Goal: Task Accomplishment & Management: Use online tool/utility

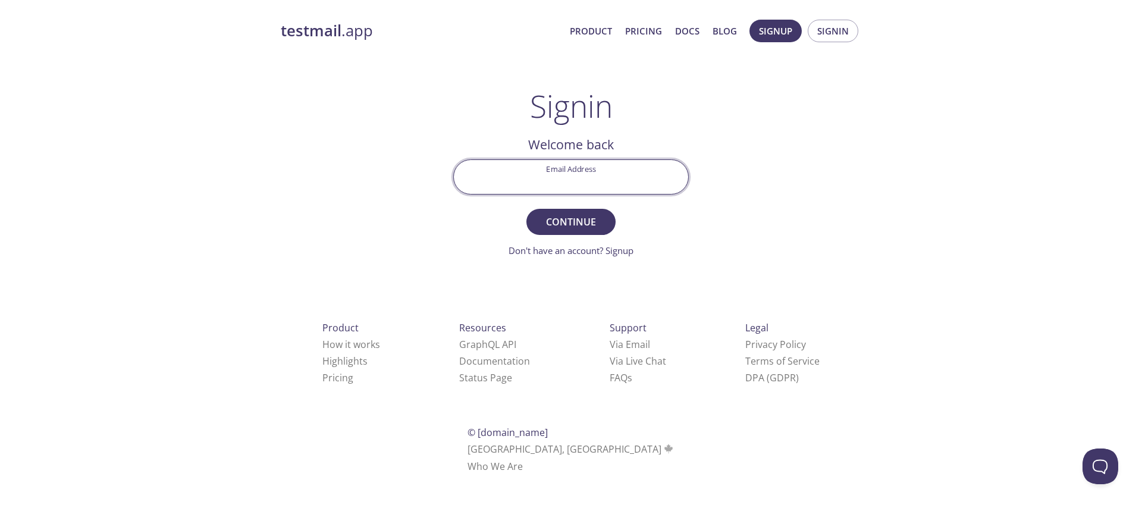
click at [532, 181] on input "Email Address" at bounding box center [571, 177] width 234 height 34
type input "[EMAIL_ADDRESS][DOMAIN_NAME]"
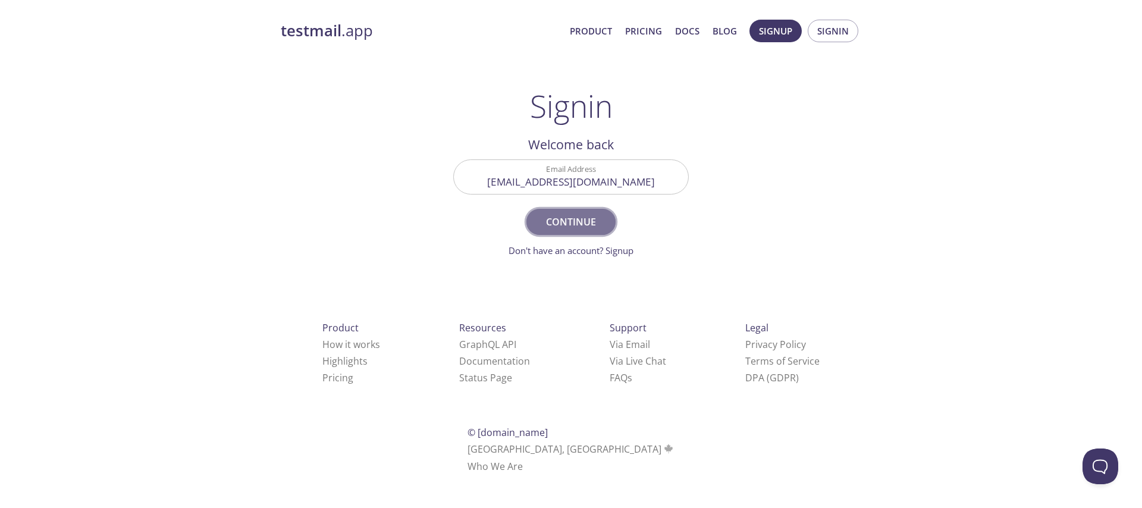
click at [577, 220] on span "Continue" at bounding box center [570, 221] width 63 height 17
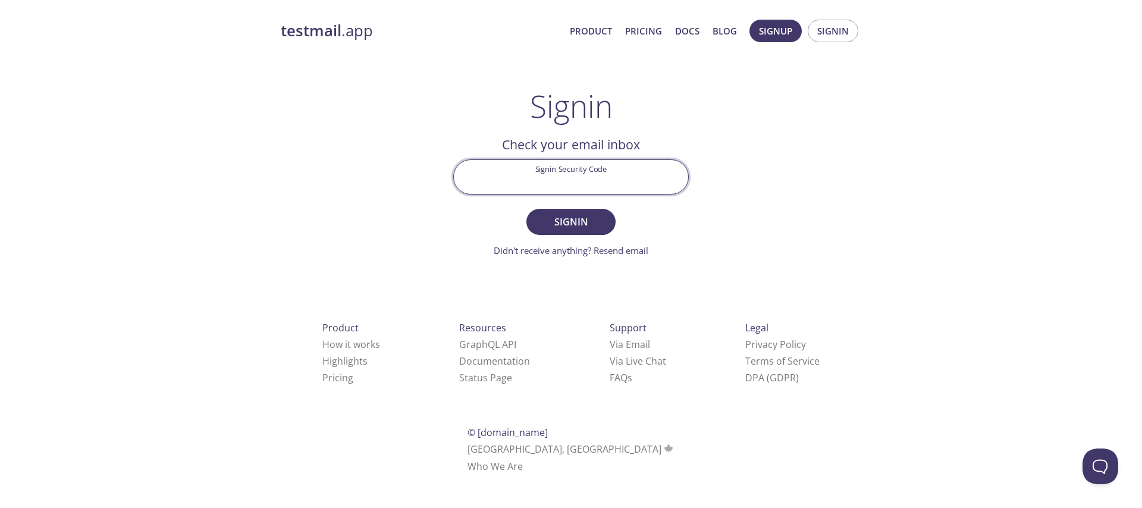
click at [539, 172] on input "Signin Security Code" at bounding box center [571, 177] width 234 height 34
paste input "SWVUVL6"
type input "SWVUVL6"
click at [579, 213] on span "Signin" at bounding box center [570, 221] width 63 height 17
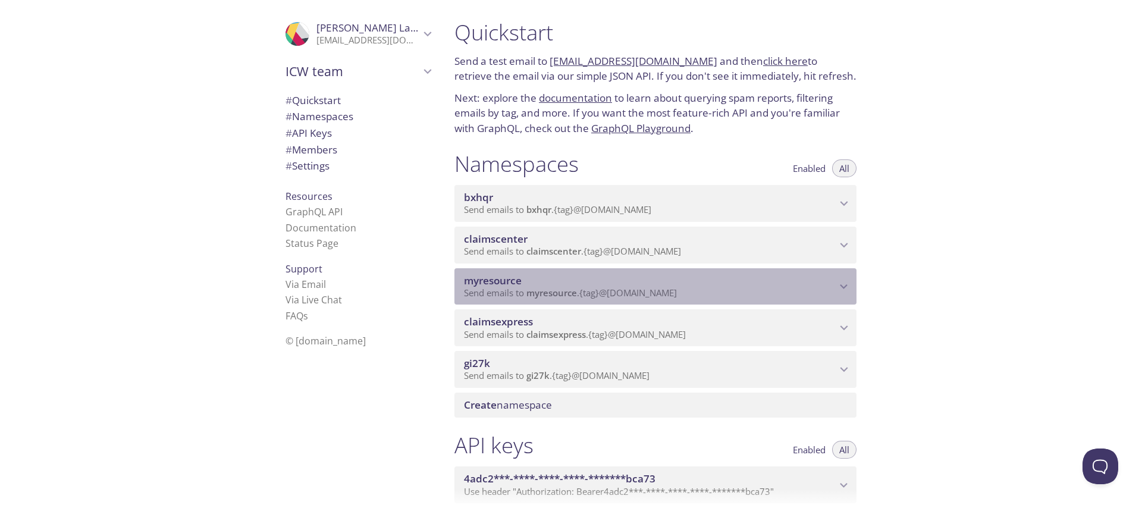
click at [530, 283] on span "myresource" at bounding box center [650, 280] width 372 height 13
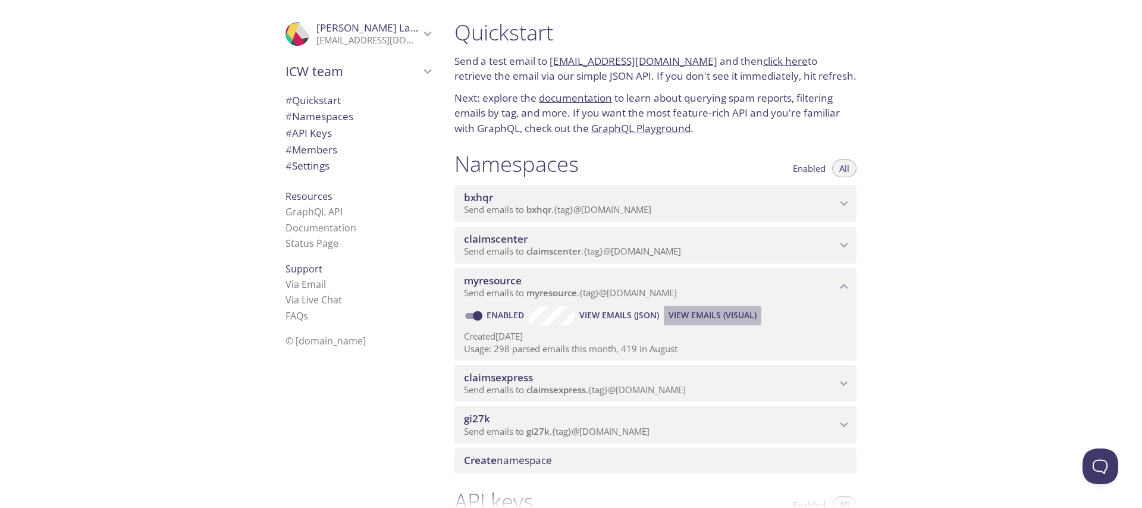
click at [720, 317] on span "View Emails (Visual)" at bounding box center [712, 315] width 88 height 14
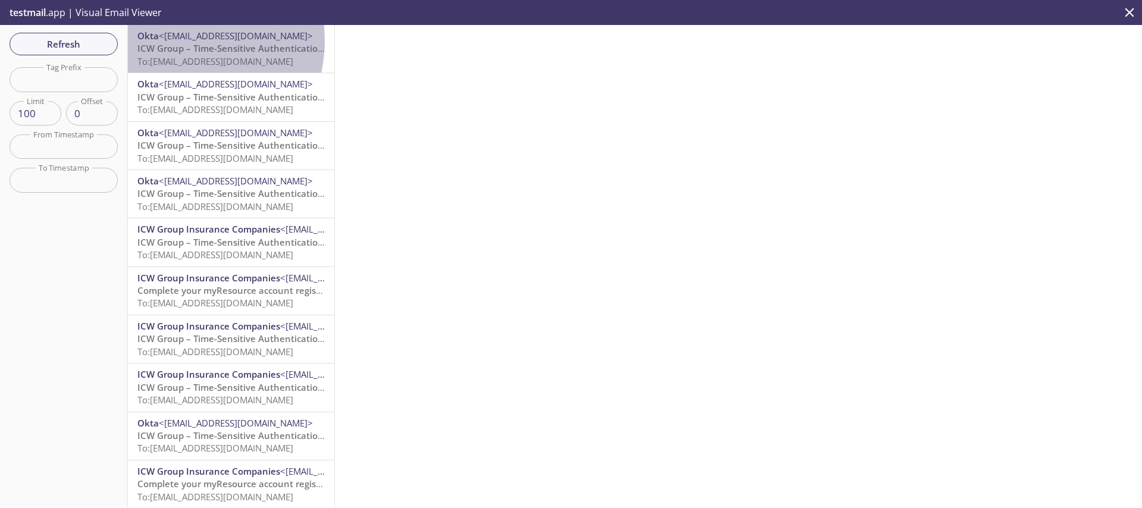
click at [174, 40] on span "<[EMAIL_ADDRESS][DOMAIN_NAME]>" at bounding box center [236, 36] width 154 height 12
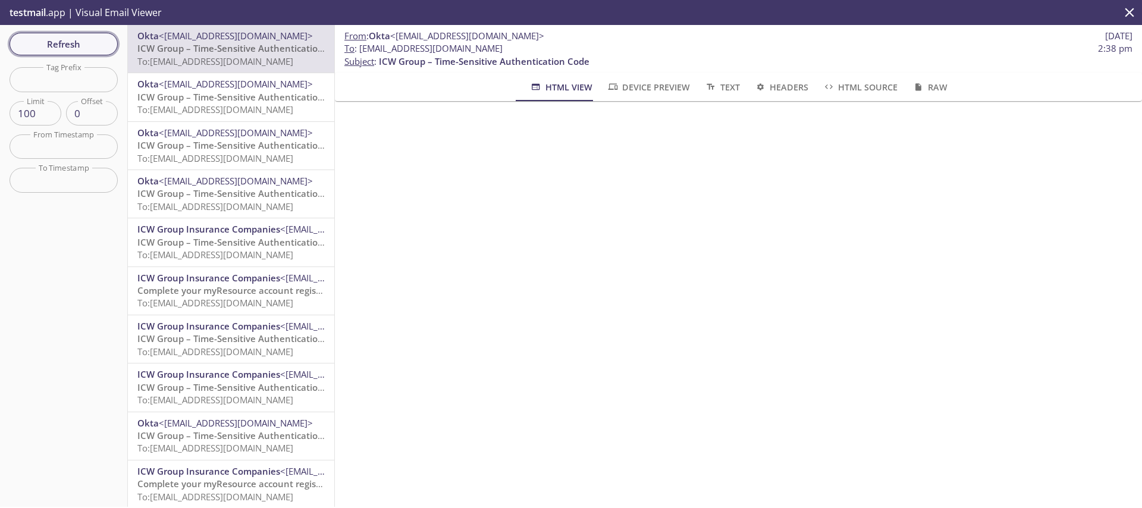
click at [74, 37] on span "Refresh" at bounding box center [63, 43] width 89 height 15
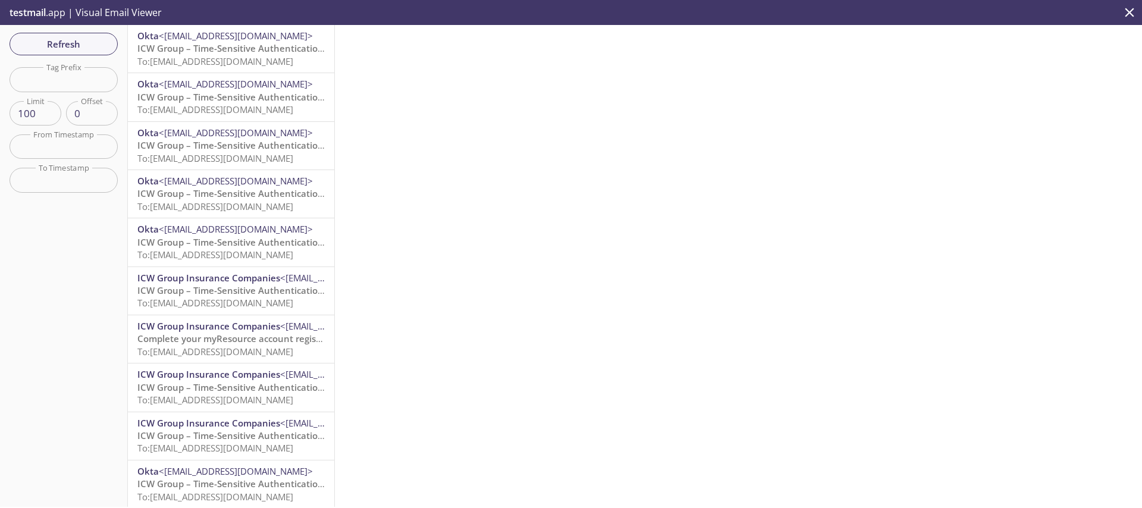
click at [203, 69] on div "Okta <[EMAIL_ADDRESS][DOMAIN_NAME]> ICW Group – Time-Sensitive Authentication C…" at bounding box center [231, 49] width 206 height 48
